Goal: Transaction & Acquisition: Purchase product/service

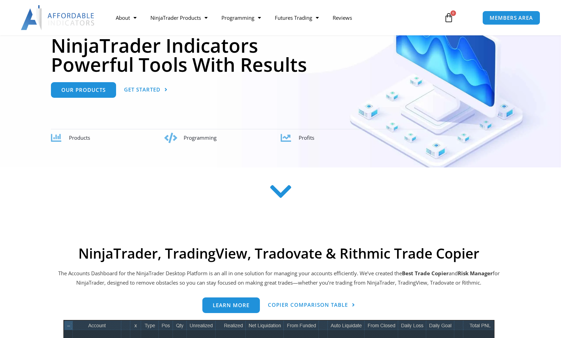
scroll to position [157, 0]
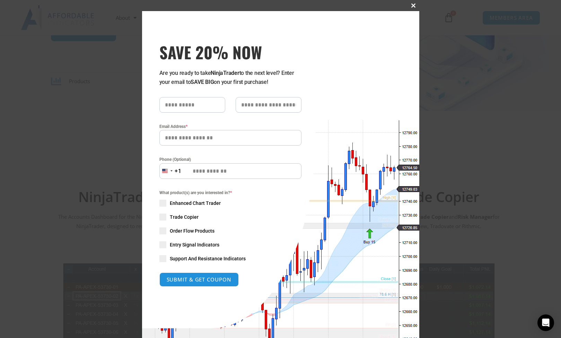
click at [416, 4] on span "SAVE 20% NOW popup" at bounding box center [413, 5] width 11 height 4
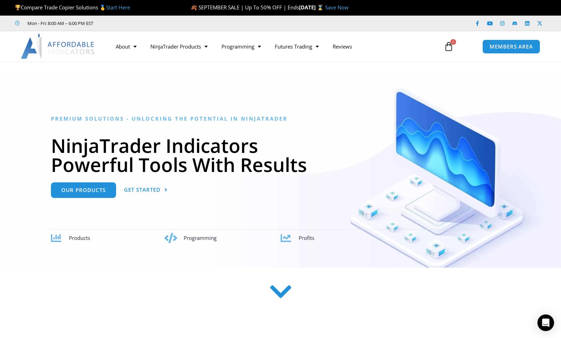
scroll to position [0, 0]
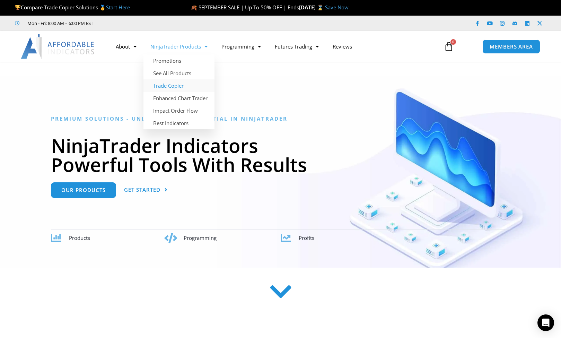
click at [169, 86] on link "Trade Copier" at bounding box center [178, 85] width 71 height 12
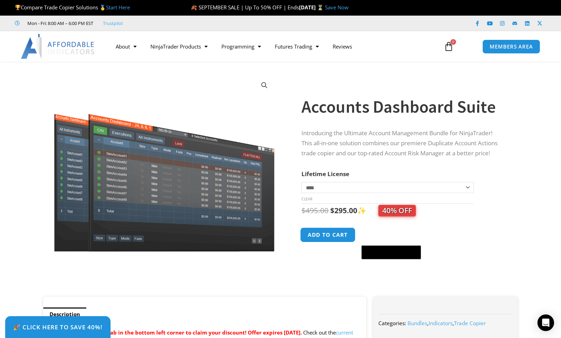
click at [336, 234] on button "Add to cart" at bounding box center [327, 234] width 55 height 15
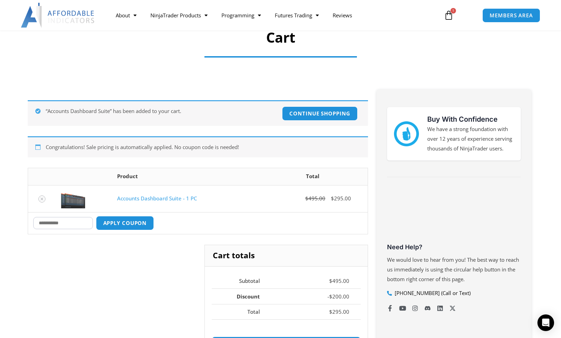
scroll to position [60, 0]
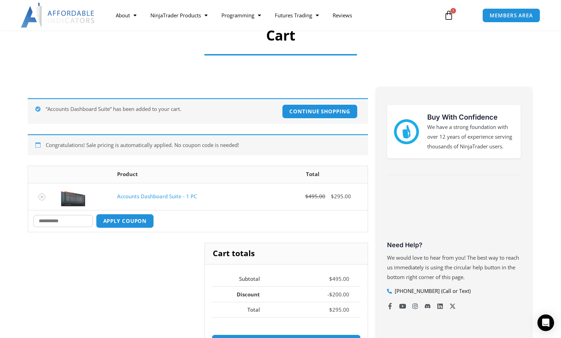
click at [59, 216] on input "Coupon:" at bounding box center [63, 221] width 60 height 12
type input "****"
click at [125, 225] on button "Apply coupon" at bounding box center [124, 220] width 61 height 15
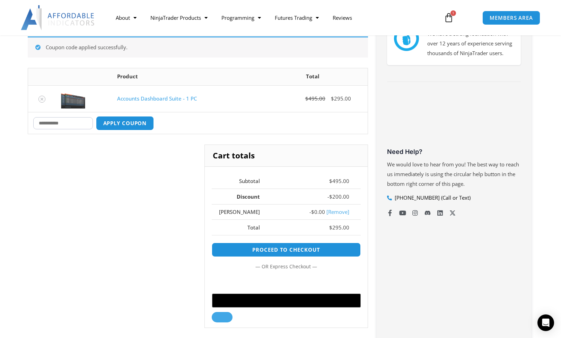
scroll to position [155, 0]
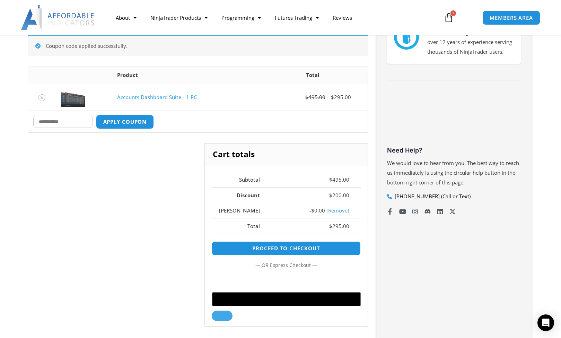
click at [55, 119] on input "Coupon:" at bounding box center [63, 122] width 60 height 12
click at [335, 212] on link "[Remove]" at bounding box center [337, 210] width 23 height 7
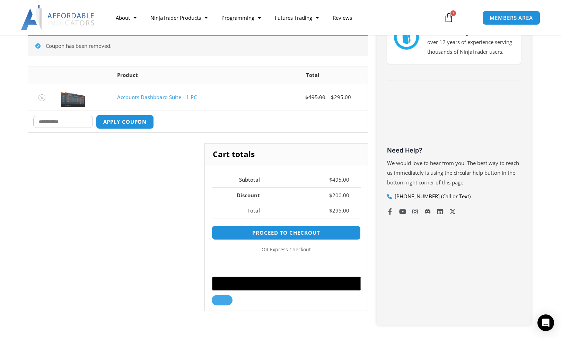
click at [67, 90] on img at bounding box center [73, 97] width 24 height 19
click at [65, 122] on input "Coupon:" at bounding box center [63, 122] width 60 height 12
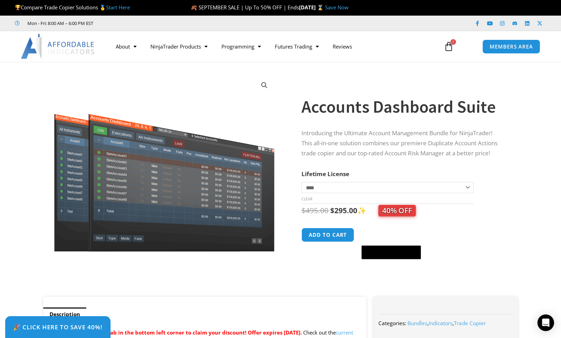
click at [450, 46] on icon at bounding box center [449, 47] width 10 height 10
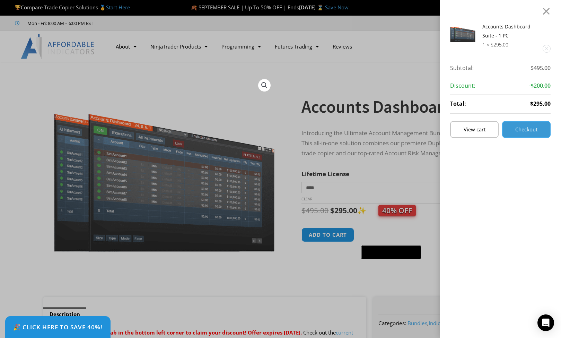
click at [525, 127] on span "Checkout" at bounding box center [526, 129] width 22 height 5
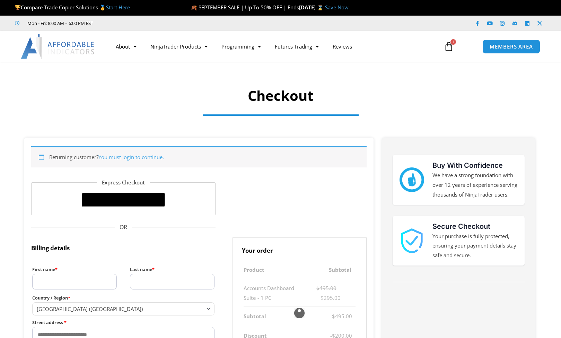
select select "**"
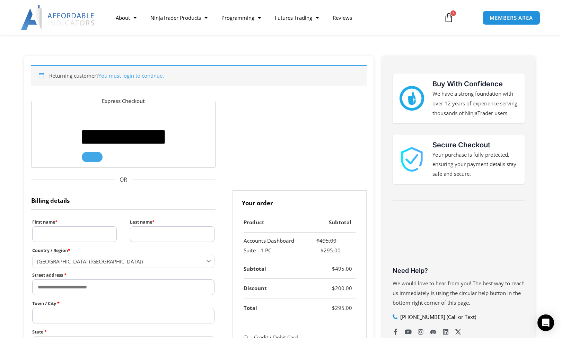
scroll to position [78, 0]
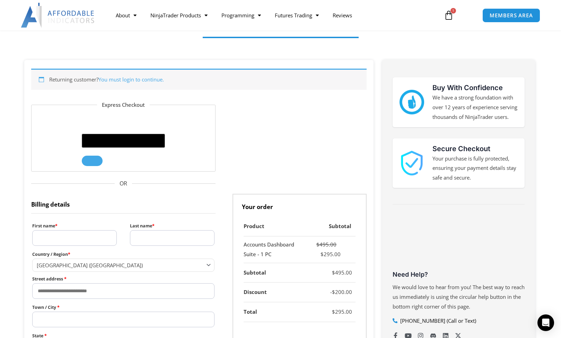
click at [449, 14] on icon at bounding box center [449, 15] width 10 height 10
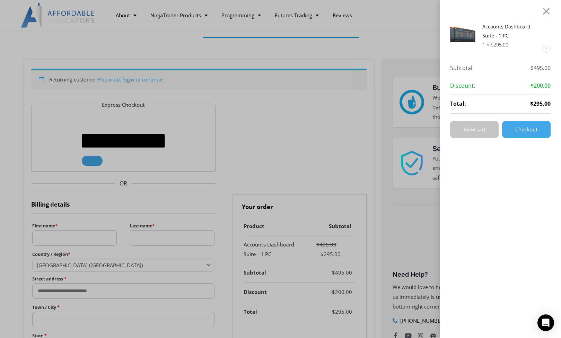
click at [481, 133] on link "View cart" at bounding box center [474, 129] width 48 height 17
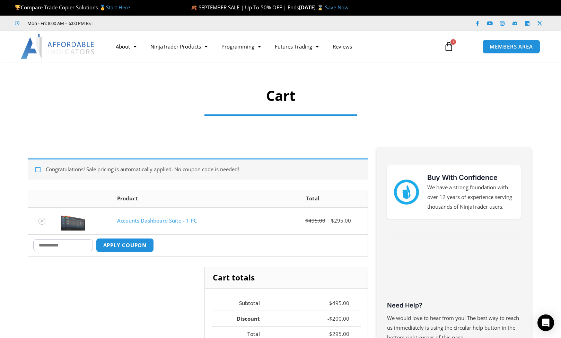
click at [72, 243] on input "Coupon:" at bounding box center [63, 245] width 60 height 12
type input "****"
click at [122, 245] on button "Apply coupon" at bounding box center [124, 245] width 61 height 15
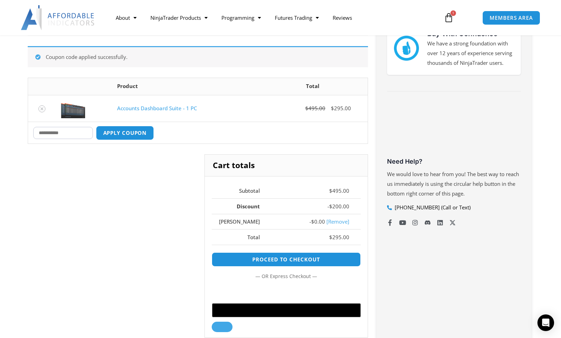
scroll to position [155, 0]
